Goal: Information Seeking & Learning: Learn about a topic

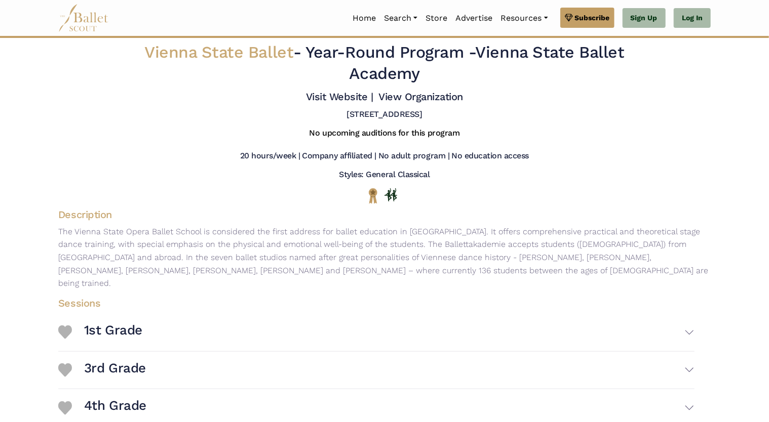
scroll to position [353, 0]
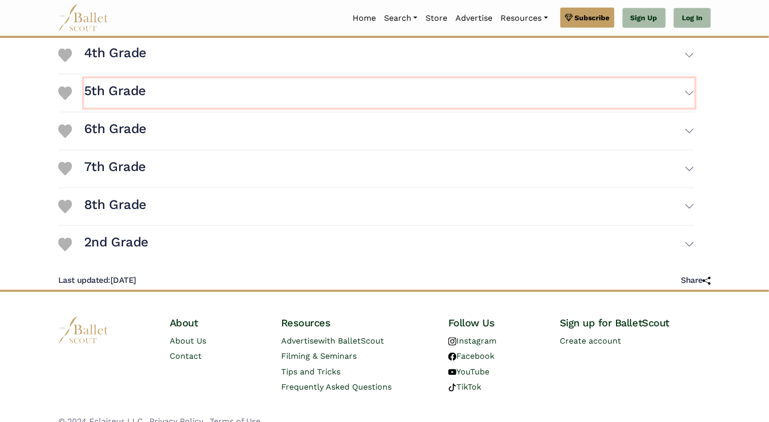
click at [126, 83] on h3 "5th Grade" at bounding box center [115, 91] width 62 height 17
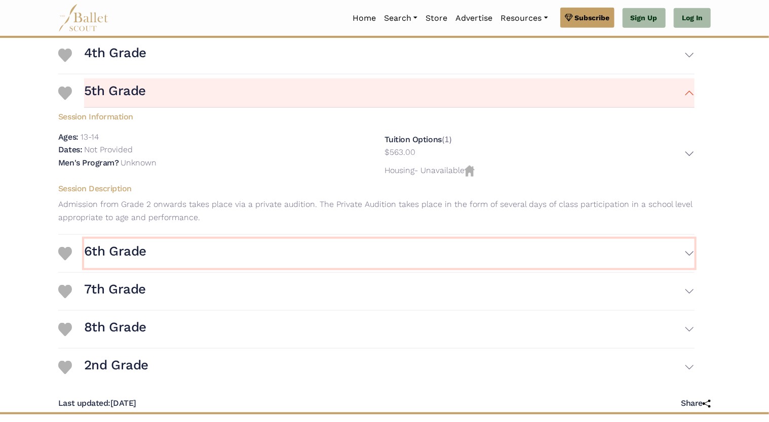
click at [102, 243] on h3 "6th Grade" at bounding box center [115, 251] width 62 height 17
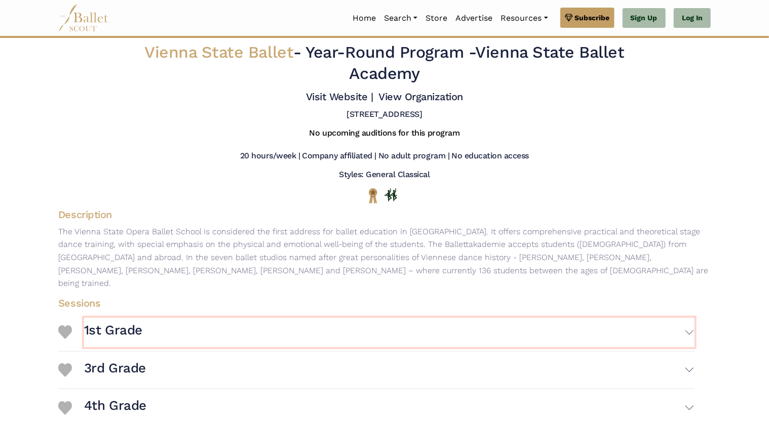
click at [100, 322] on h3 "1st Grade" at bounding box center [113, 330] width 58 height 17
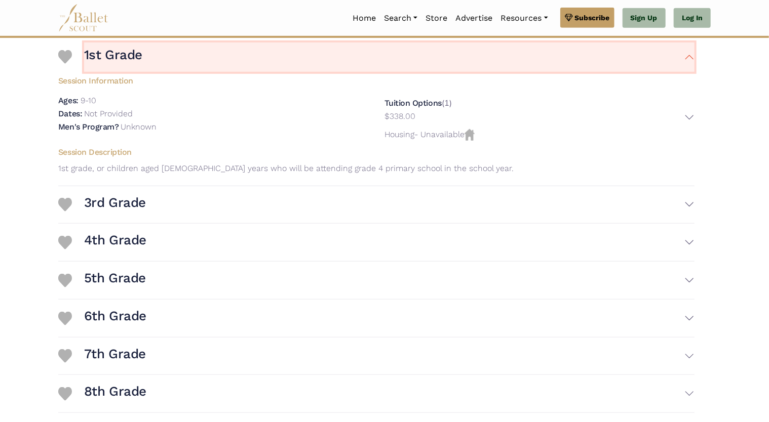
scroll to position [278, 0]
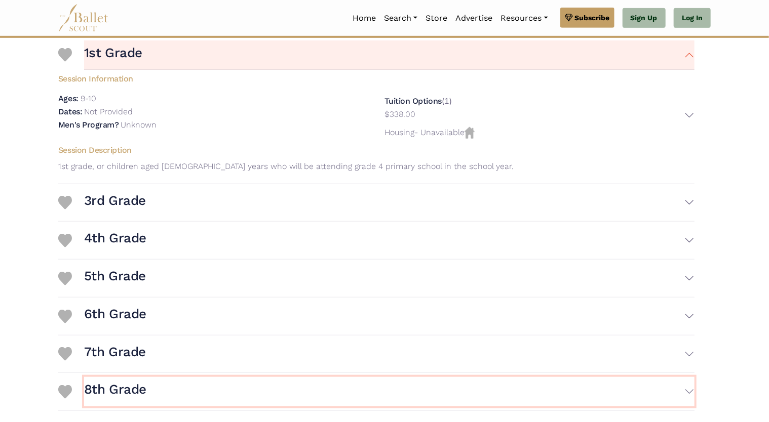
click at [118, 381] on h3 "8th Grade" at bounding box center [115, 389] width 62 height 17
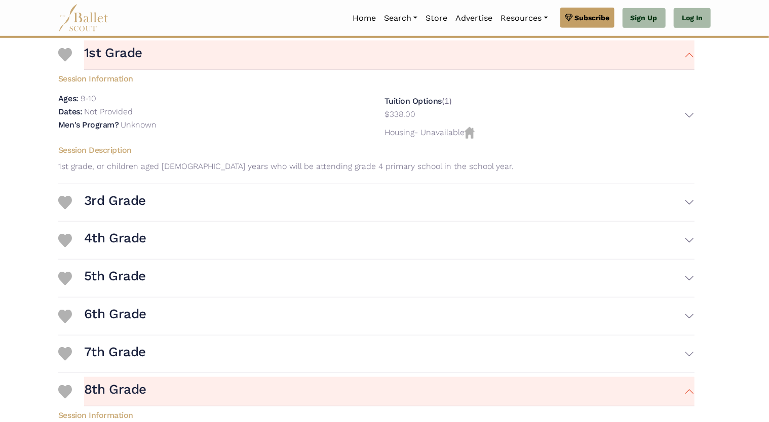
click at [765, 224] on body "Premium Feature Make this audition season count. Upgrade to premium for access …" at bounding box center [384, 233] width 769 height 1023
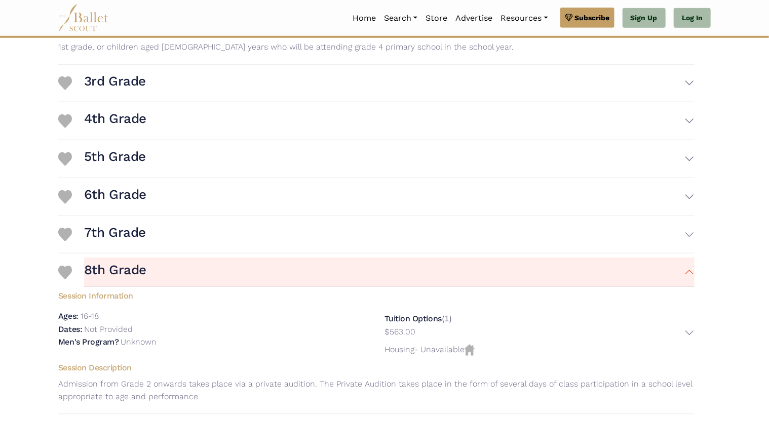
scroll to position [399, 0]
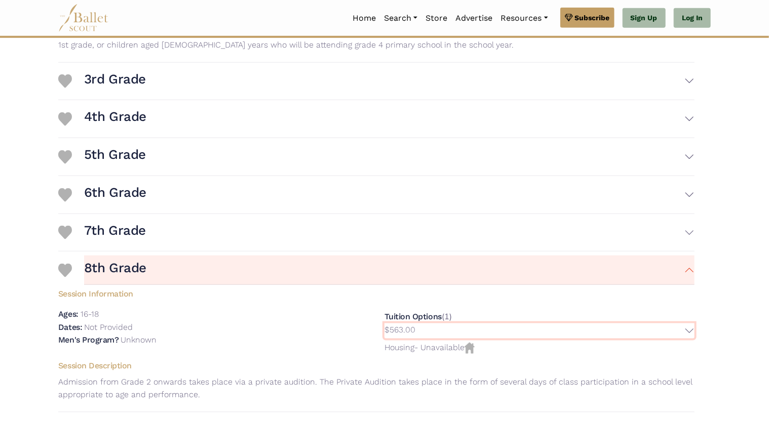
click at [687, 324] on button "$563.00" at bounding box center [539, 332] width 310 height 16
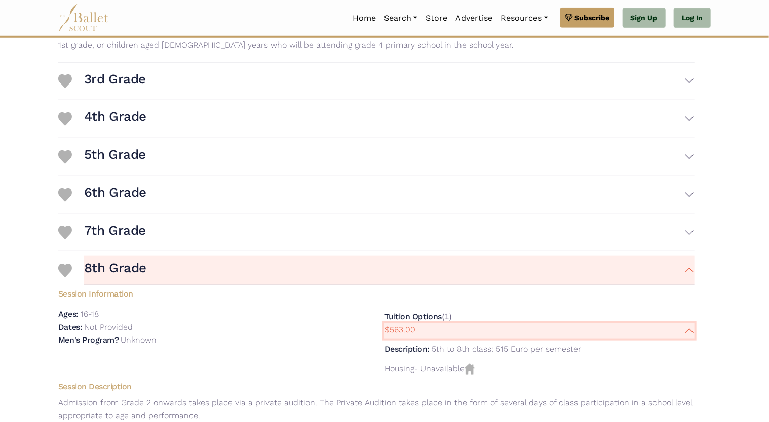
click at [687, 324] on button "$563.00" at bounding box center [539, 332] width 310 height 16
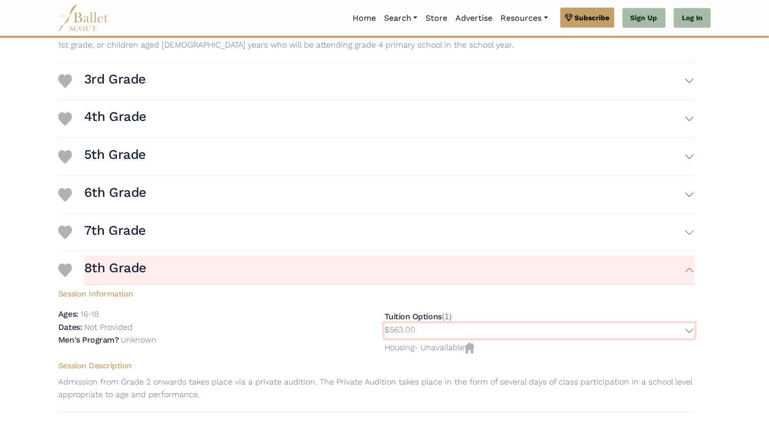
click at [690, 324] on button "$563.00" at bounding box center [539, 332] width 310 height 16
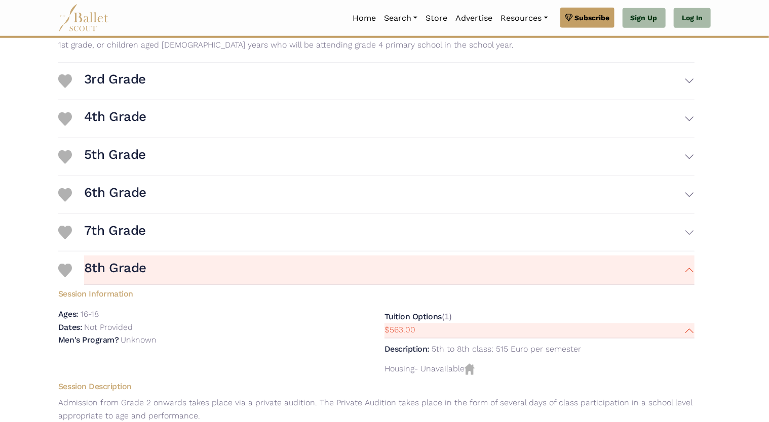
click at [237, 289] on div "Session Information Ages: 16-18 Dates: Not Provided $563.00" at bounding box center [376, 331] width 652 height 93
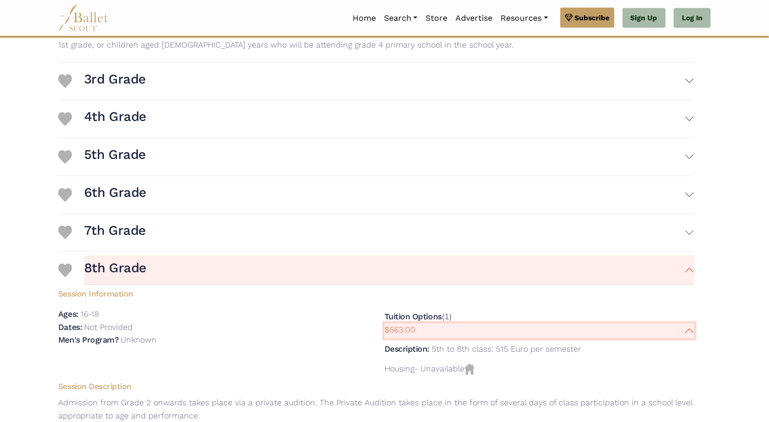
click at [691, 324] on button "$563.00" at bounding box center [539, 332] width 310 height 16
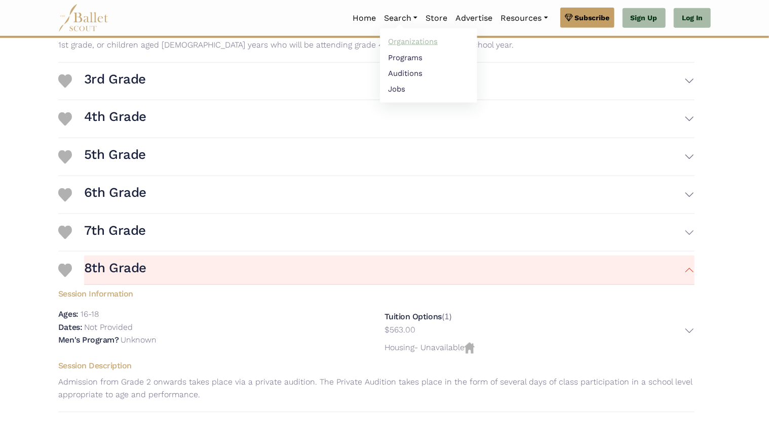
click at [395, 40] on link "Organizations" at bounding box center [428, 42] width 97 height 16
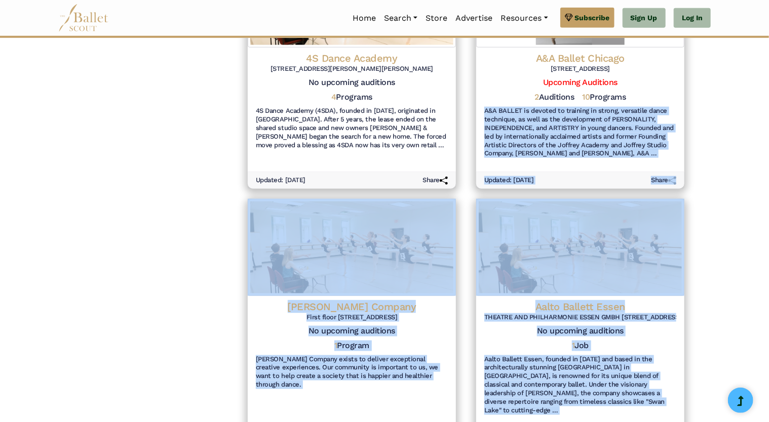
scroll to position [517, 0]
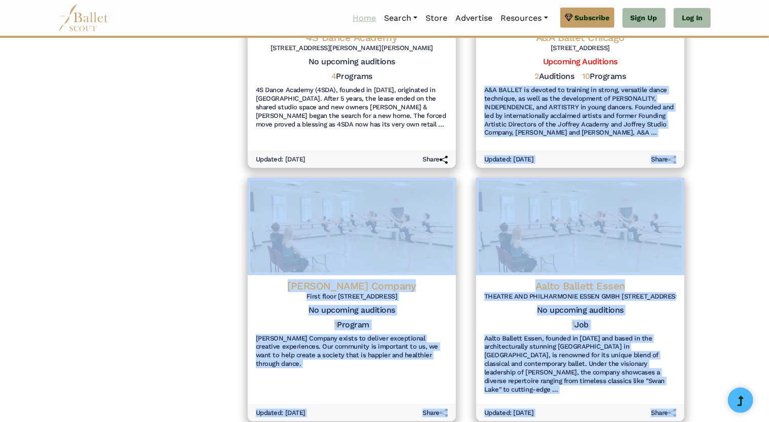
click at [365, 20] on link "Home" at bounding box center [363, 18] width 31 height 21
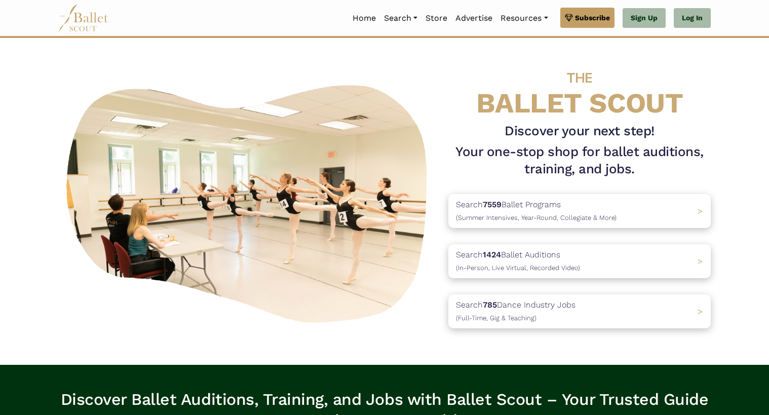
click at [404, 17] on link "Search" at bounding box center [401, 18] width 42 height 21
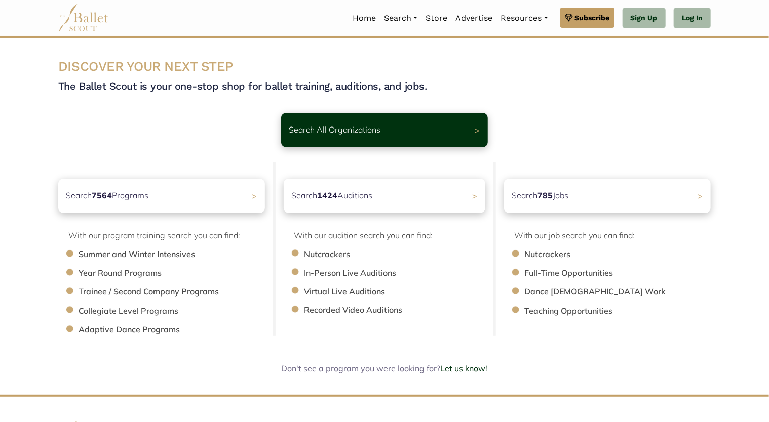
click at [108, 277] on li "Year Round Programs" at bounding box center [177, 273] width 197 height 13
click at [258, 196] on span ">" at bounding box center [259, 195] width 6 height 11
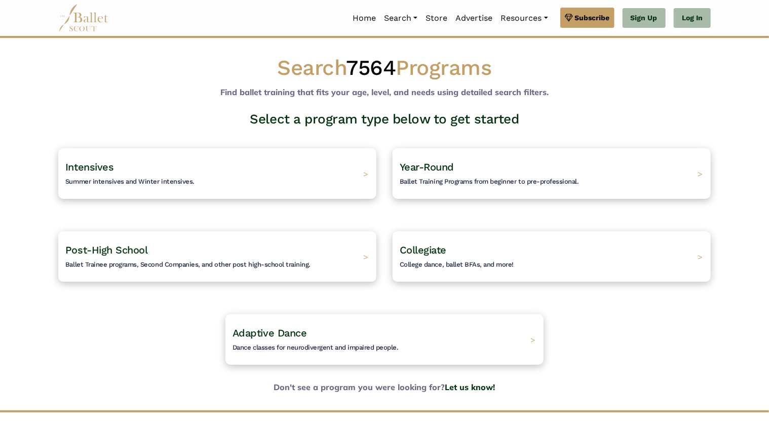
click at [258, 196] on div "Intensives Summer intensives and Winter intensives. >" at bounding box center [217, 173] width 318 height 51
